Goal: Task Accomplishment & Management: Use online tool/utility

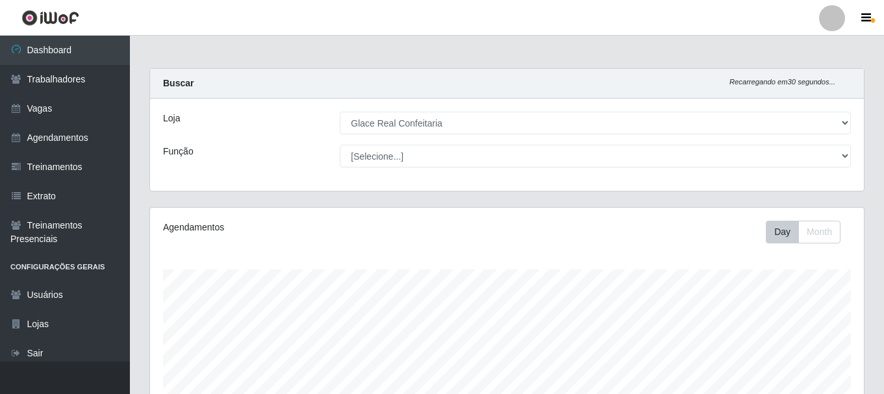
select select "445"
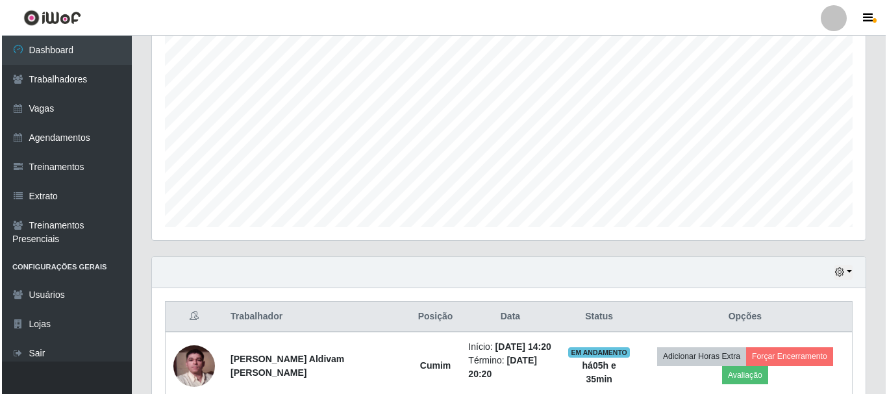
scroll to position [295, 0]
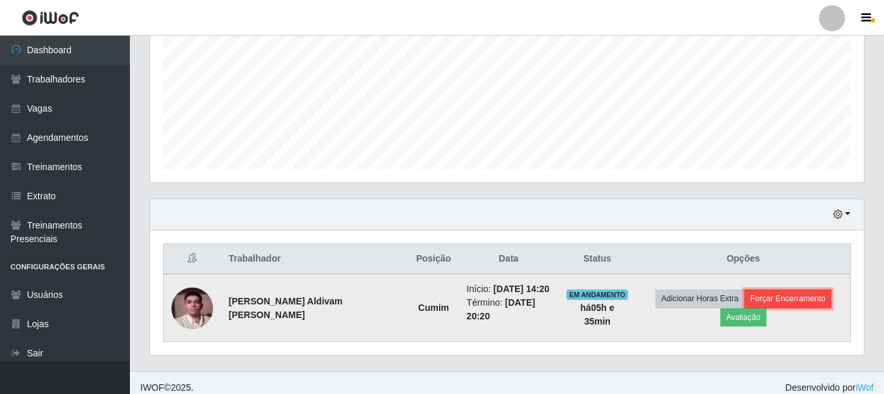
click at [755, 305] on button "Forçar Encerramento" at bounding box center [787, 299] width 87 height 18
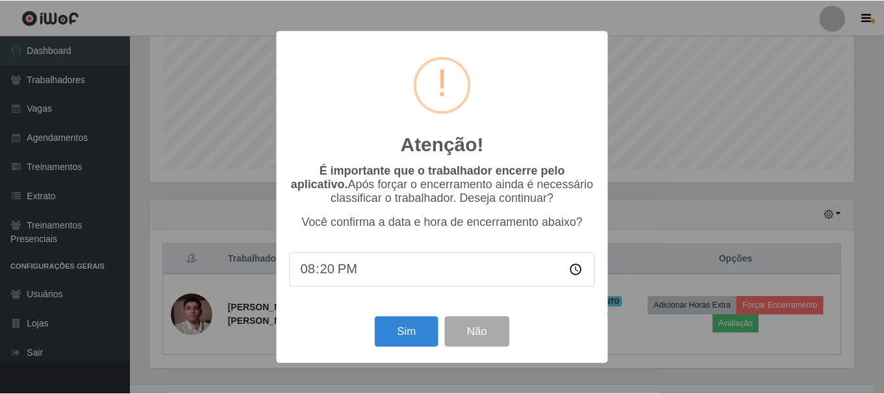
scroll to position [270, 707]
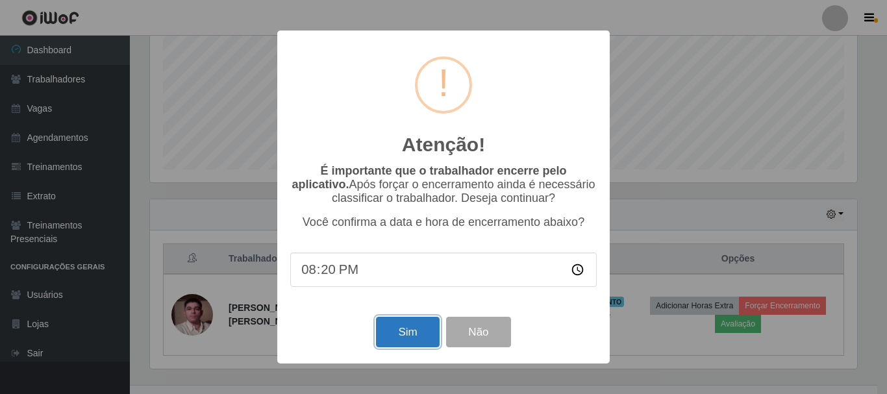
click at [412, 338] on button "Sim" at bounding box center [407, 332] width 63 height 31
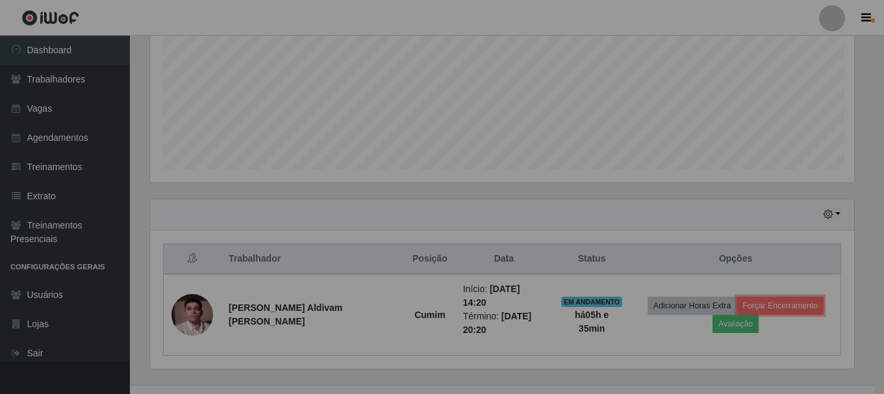
scroll to position [270, 714]
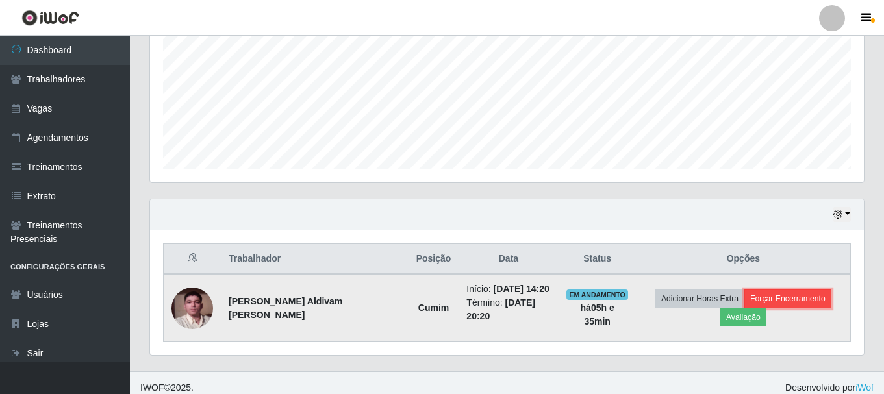
click at [753, 297] on button "Forçar Encerramento" at bounding box center [787, 299] width 87 height 18
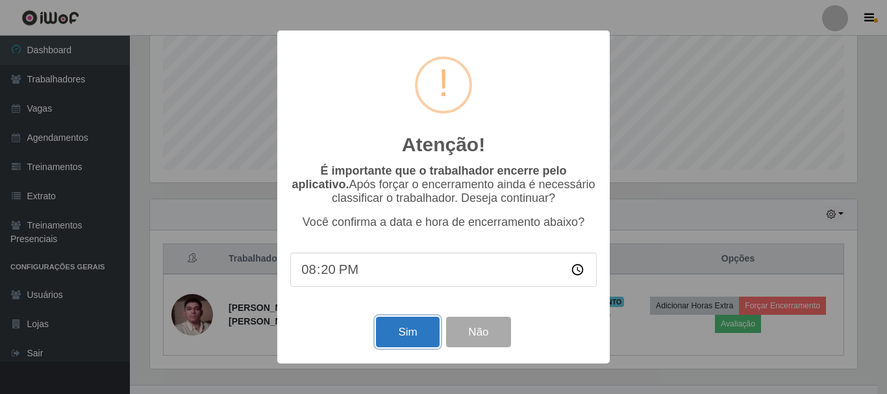
click at [410, 331] on button "Sim" at bounding box center [407, 332] width 63 height 31
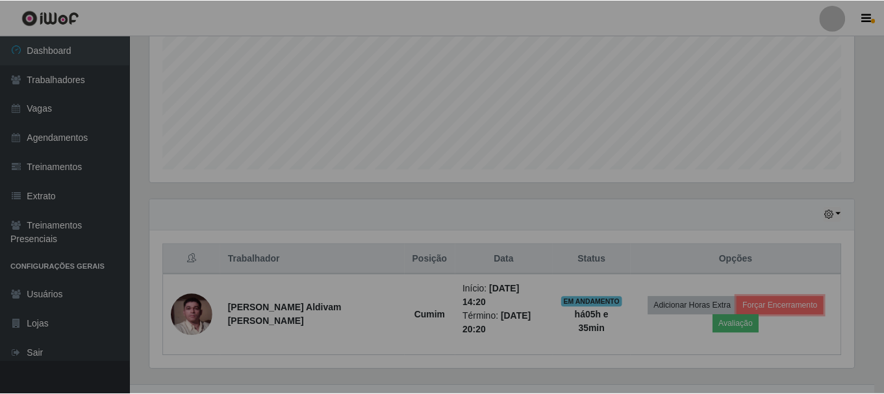
scroll to position [270, 714]
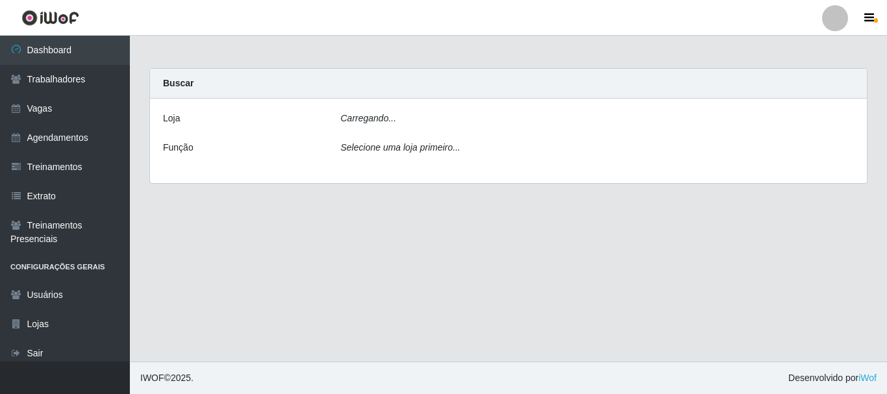
click at [389, 123] on icon "Carregando..." at bounding box center [369, 118] width 56 height 10
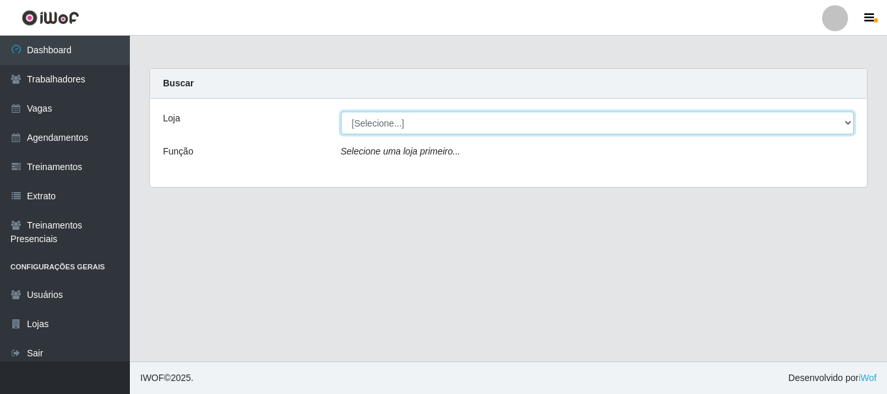
drag, startPoint x: 390, startPoint y: 119, endPoint x: 386, endPoint y: 128, distance: 9.3
click at [390, 119] on select "[Selecione...] Glace Real Confeitaria" at bounding box center [598, 123] width 514 height 23
select select "445"
click at [341, 112] on select "[Selecione...] Glace Real Confeitaria" at bounding box center [598, 123] width 514 height 23
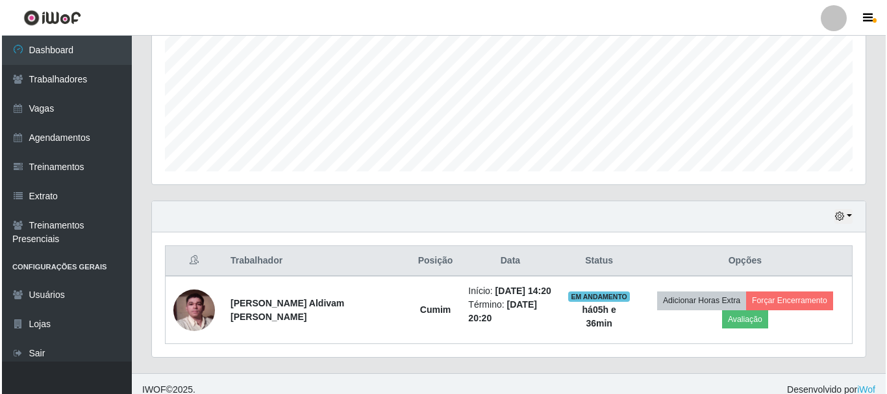
scroll to position [270, 714]
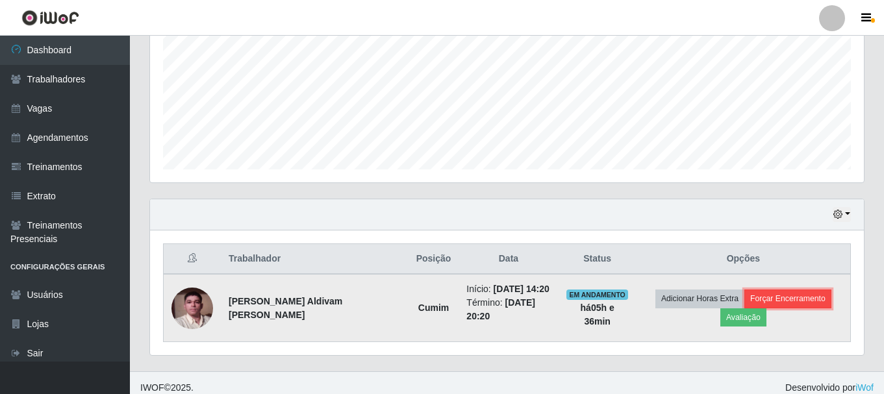
click at [744, 305] on button "Forçar Encerramento" at bounding box center [787, 299] width 87 height 18
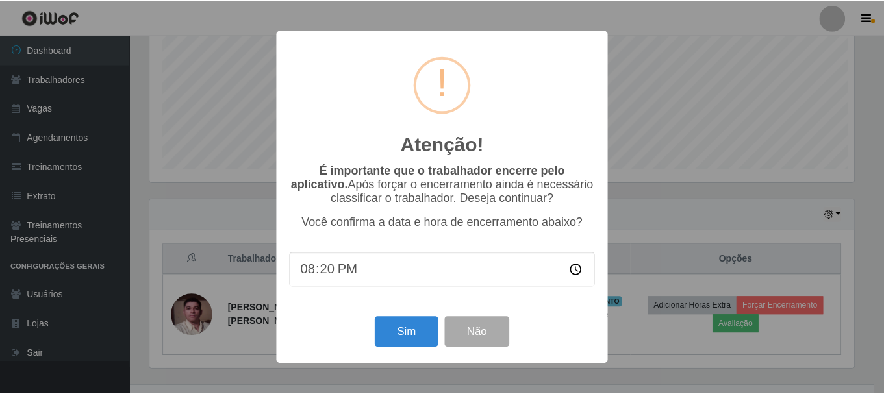
scroll to position [270, 707]
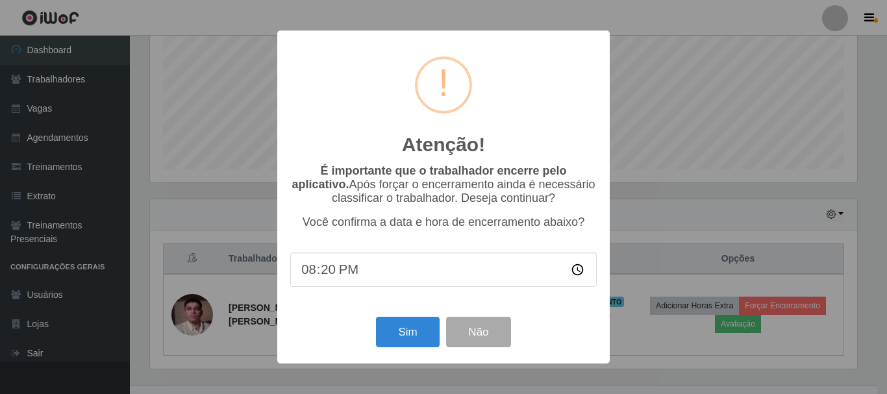
click at [327, 277] on input "20:20" at bounding box center [443, 270] width 307 height 34
click at [405, 338] on button "Sim" at bounding box center [407, 332] width 63 height 31
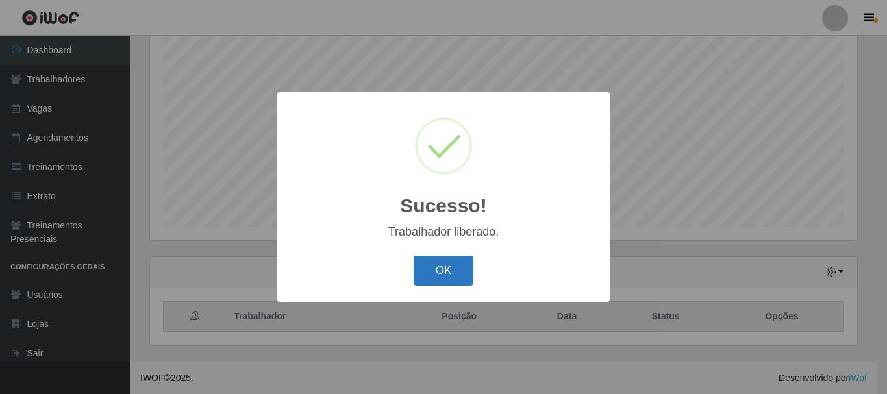
click at [446, 270] on button "OK" at bounding box center [444, 271] width 60 height 31
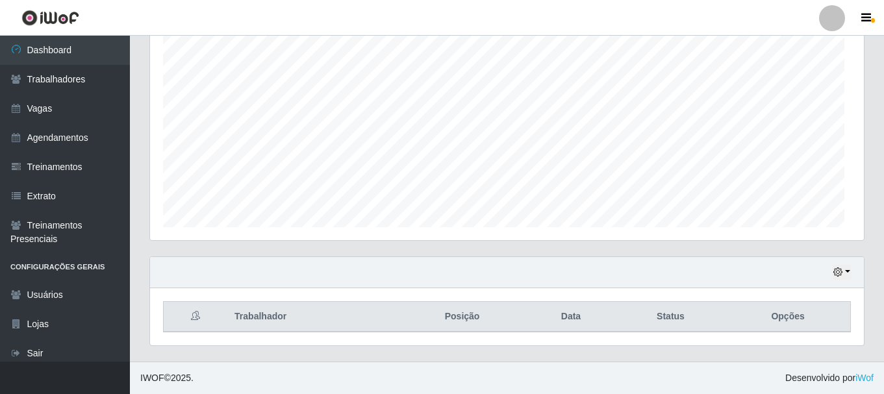
scroll to position [270, 714]
